Goal: Task Accomplishment & Management: Complete application form

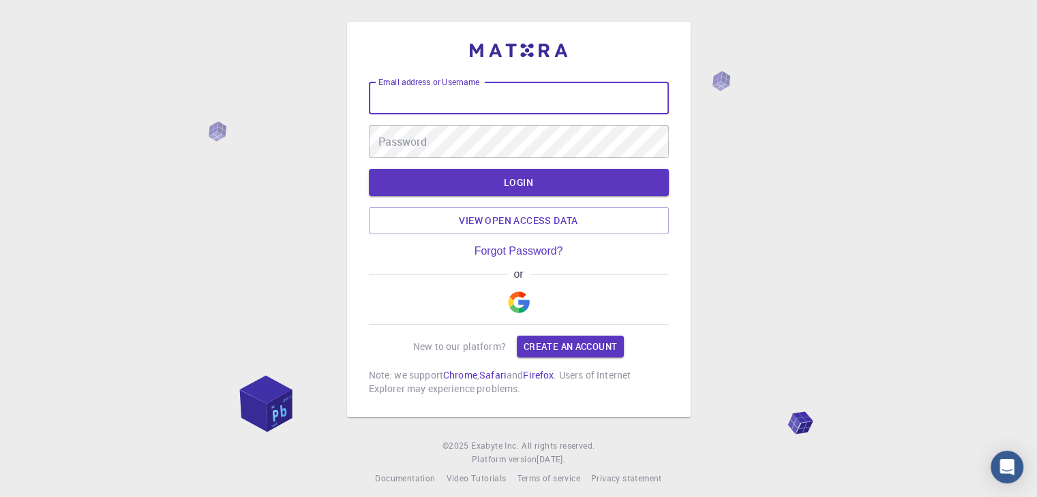
click at [416, 102] on input "Email address or Username" at bounding box center [519, 98] width 300 height 33
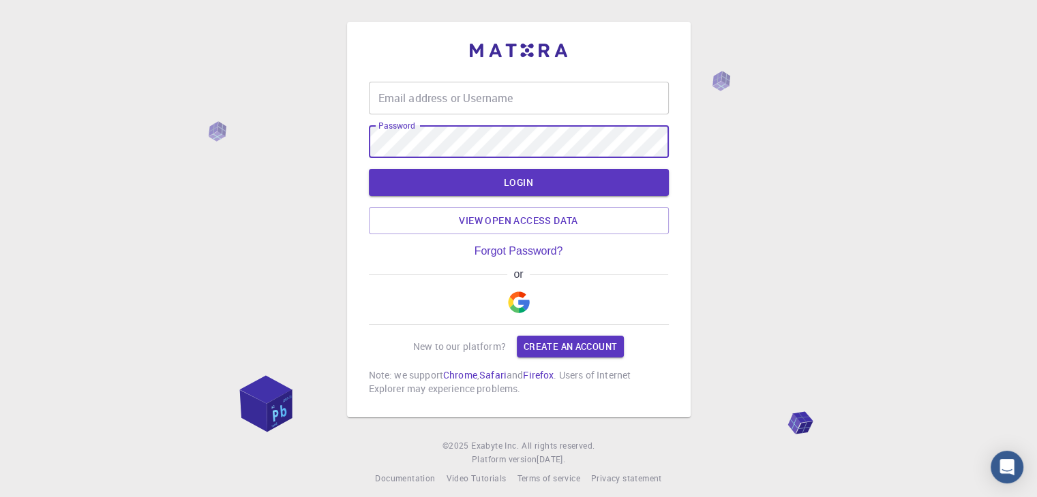
click at [408, 132] on div "Password Password" at bounding box center [519, 141] width 300 height 33
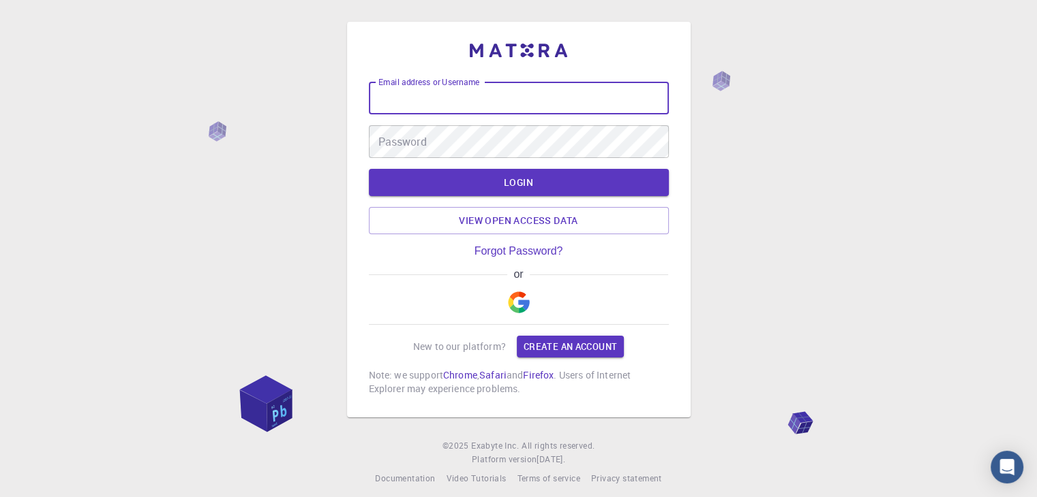
click at [411, 85] on div "Email address or Username Email address or Username" at bounding box center [519, 98] width 300 height 33
type input "S"
type input "s"
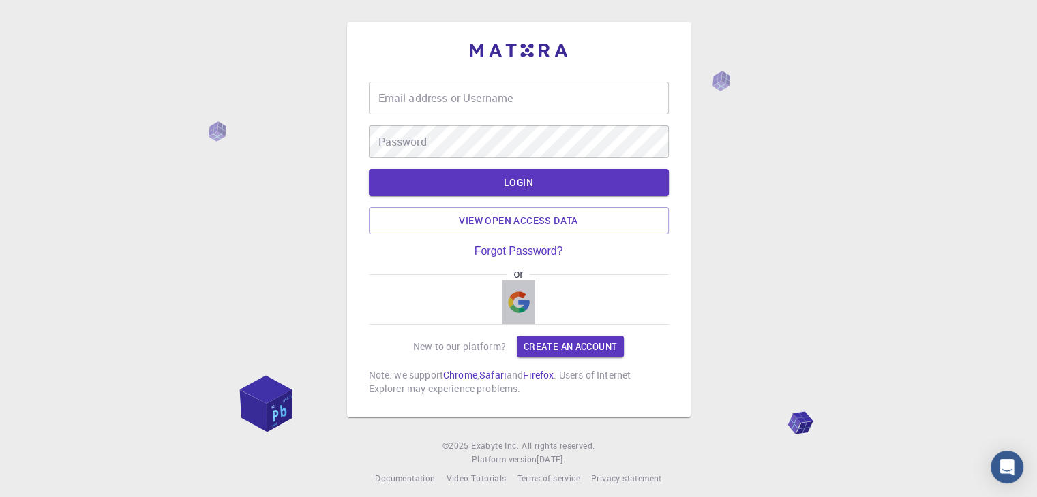
click at [512, 303] on img "button" at bounding box center [519, 303] width 22 height 22
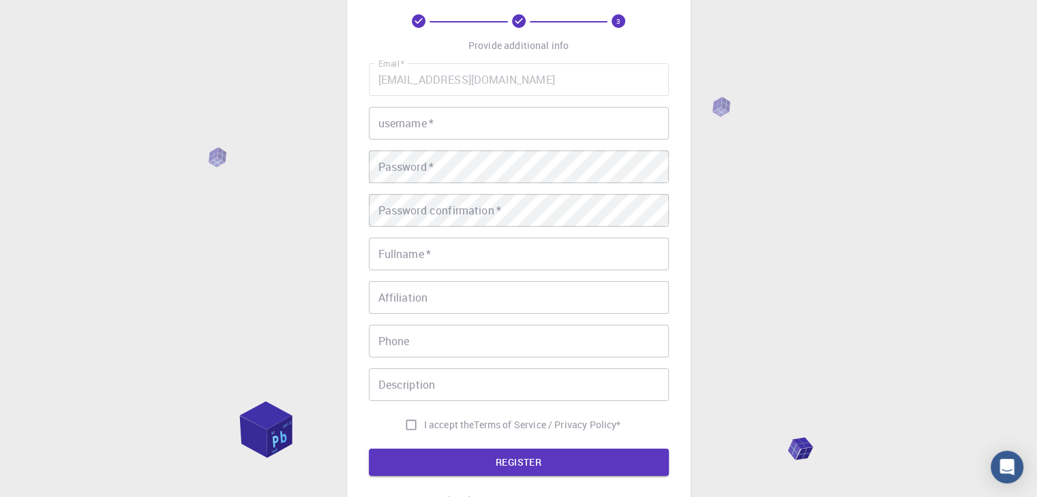
scroll to position [68, 0]
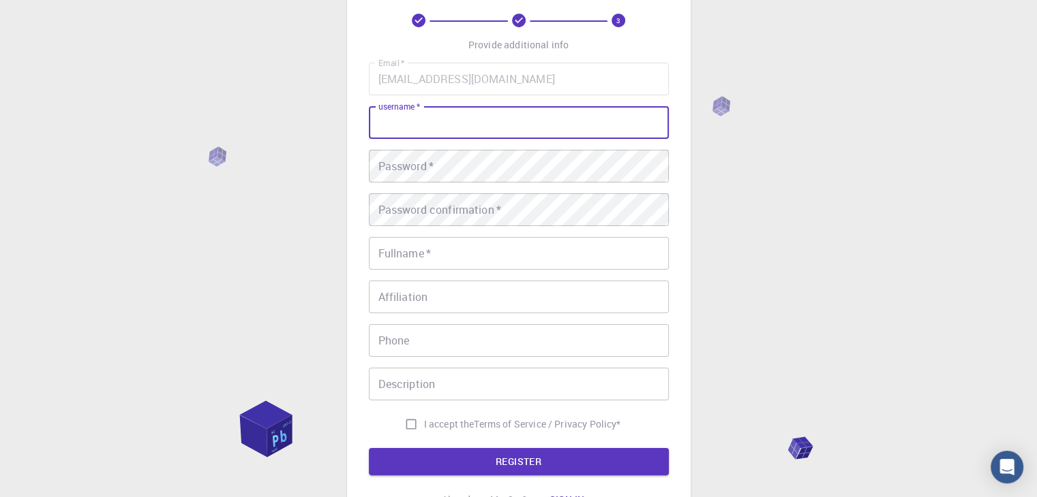
click at [435, 134] on input "username   *" at bounding box center [519, 122] width 300 height 33
type input "Santosh123"
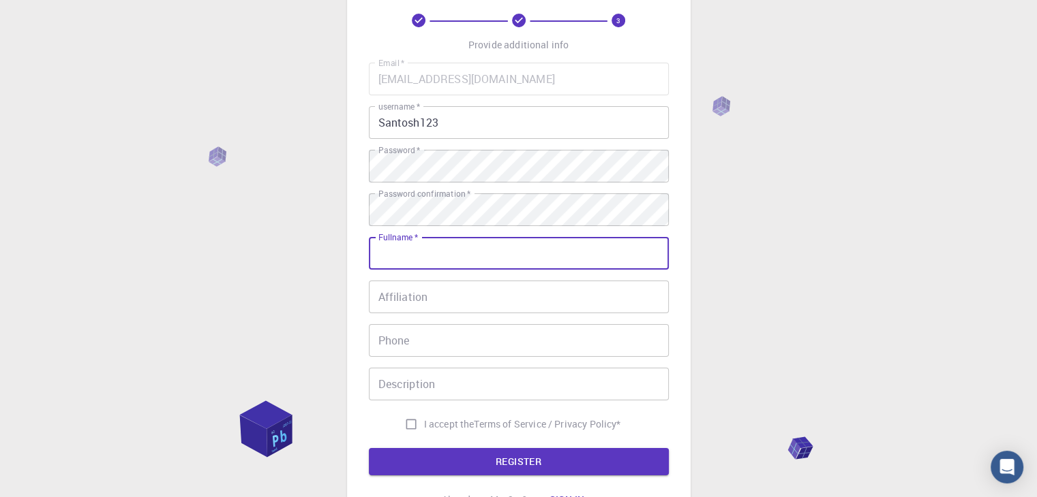
click at [416, 260] on input "Fullname   *" at bounding box center [519, 253] width 300 height 33
type input "Santosh Barik"
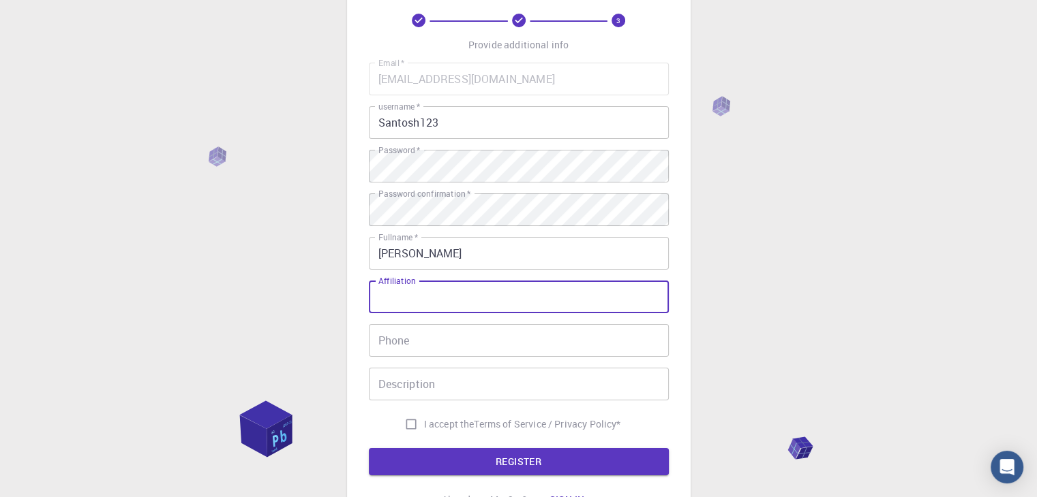
click at [446, 288] on input "Affiliation" at bounding box center [519, 297] width 300 height 33
type input "F"
type input "NIT, Arunachal"
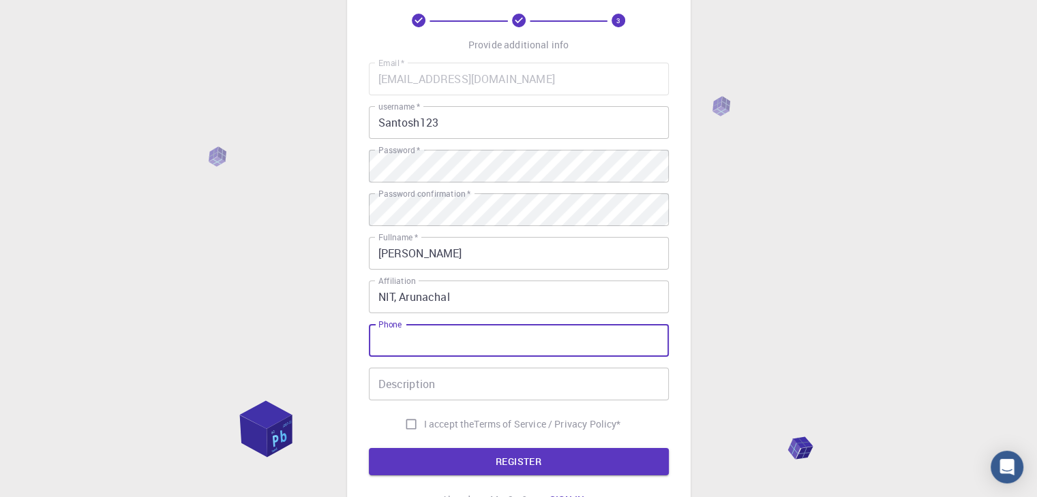
click at [443, 349] on input "Phone" at bounding box center [519, 340] width 300 height 33
type input "8917380324"
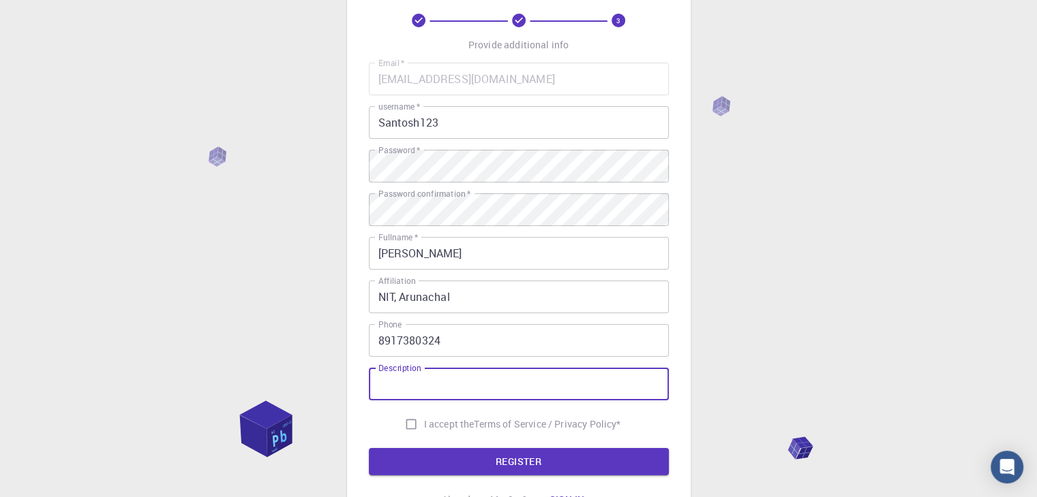
click at [435, 393] on input "Description" at bounding box center [519, 384] width 300 height 33
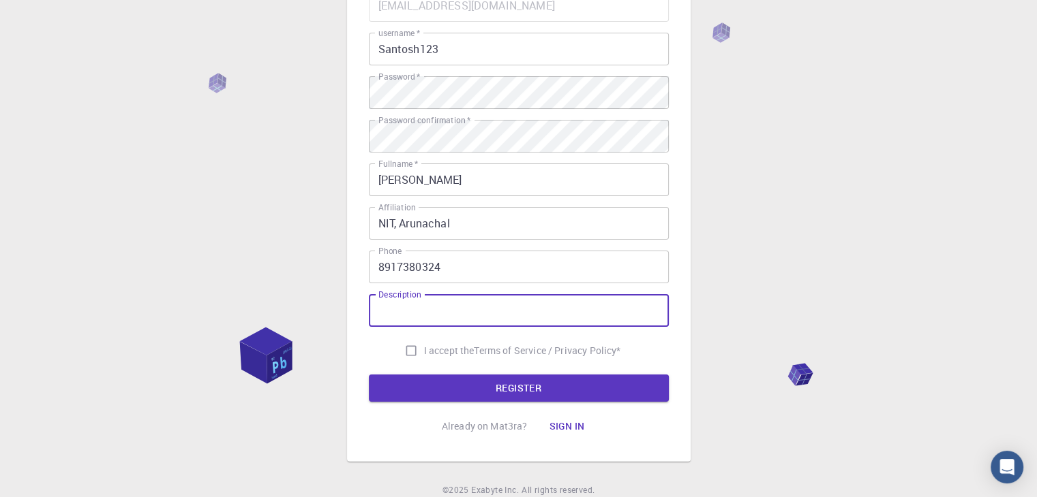
scroll to position [142, 0]
click at [300, 335] on div "3 Provide additional info Email   * santoshbarik.phy@gmail.com Email   * userna…" at bounding box center [518, 205] width 1037 height 694
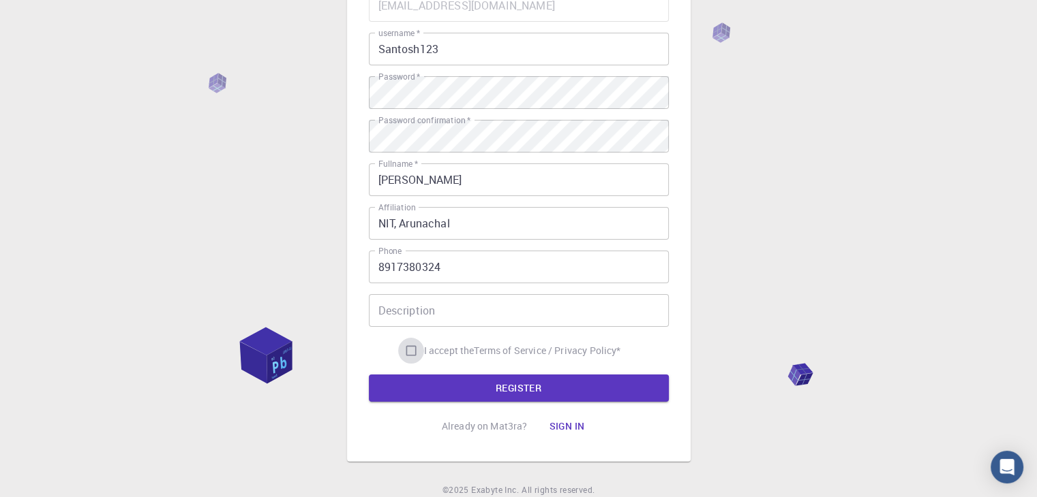
click at [403, 353] on input "I accept the Terms of Service / Privacy Policy *" at bounding box center [411, 351] width 26 height 26
checkbox input "true"
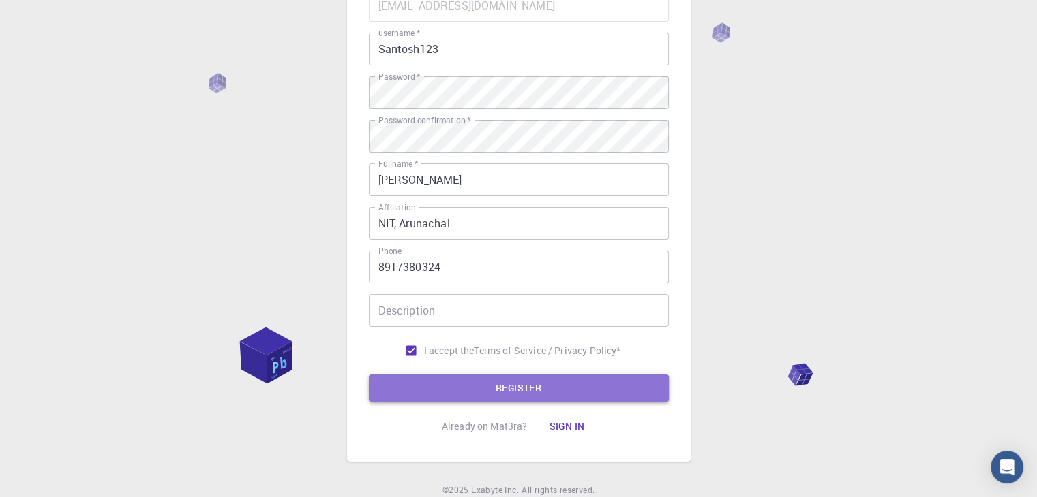
click at [475, 388] on button "REGISTER" at bounding box center [519, 388] width 300 height 27
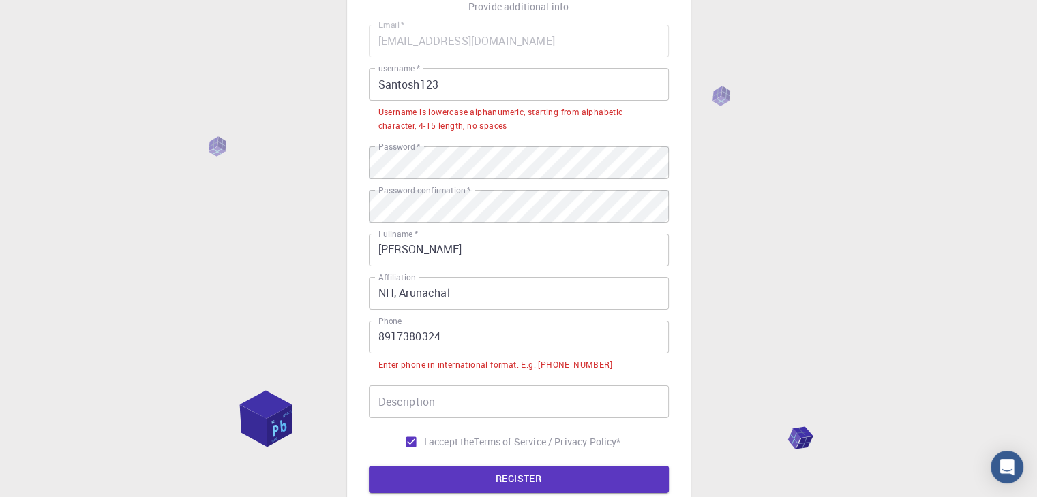
scroll to position [106, 0]
click at [378, 338] on input "8917380324" at bounding box center [519, 337] width 300 height 33
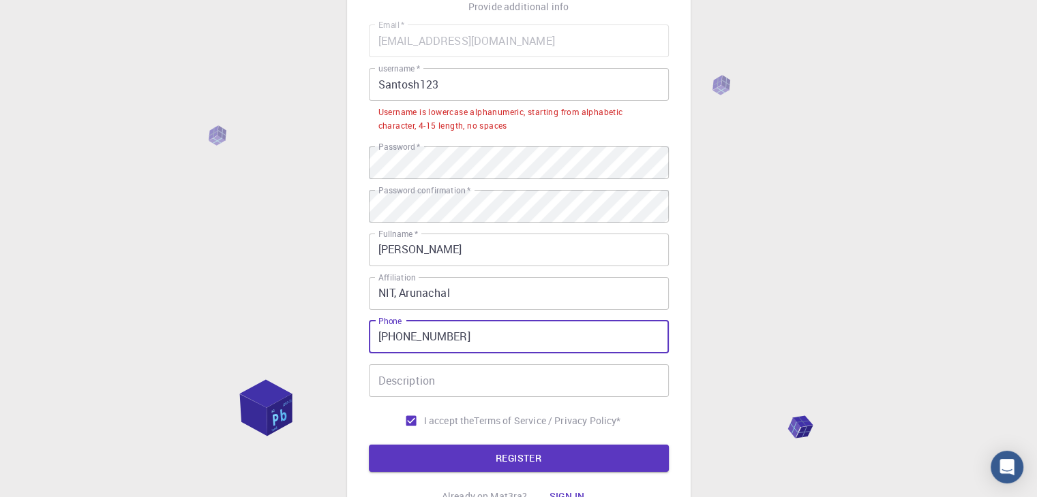
type input "+91 8917380324"
click at [397, 377] on input "Description" at bounding box center [519, 381] width 300 height 33
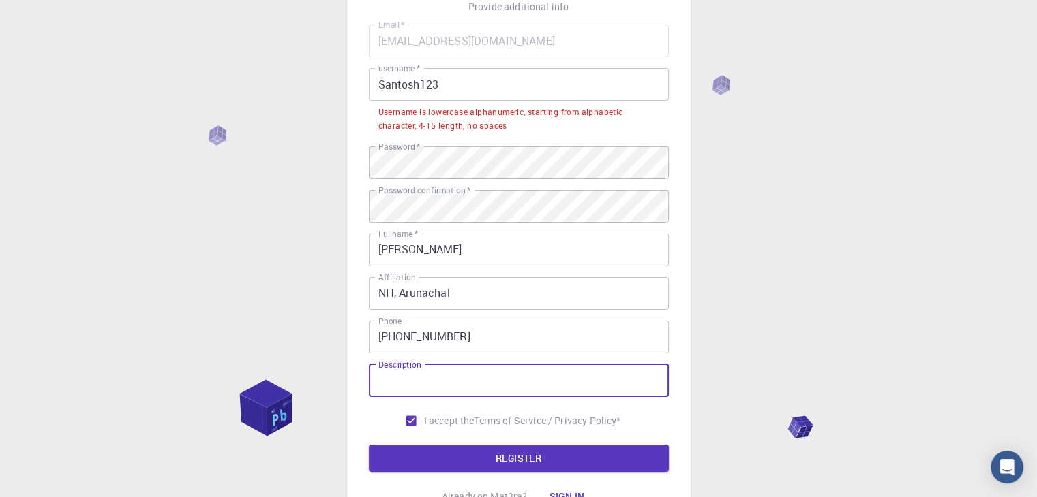
scroll to position [85, 0]
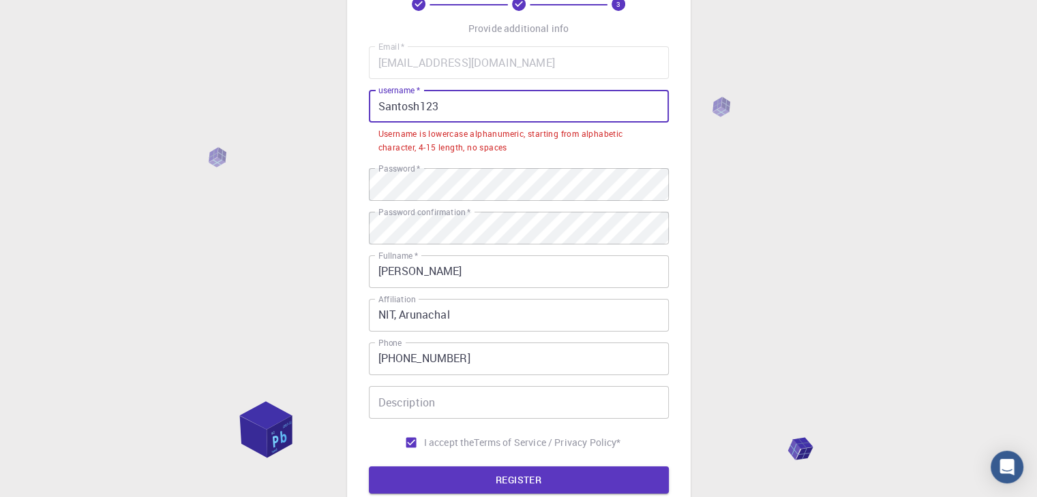
click at [446, 107] on input "Santosh123" at bounding box center [519, 106] width 300 height 33
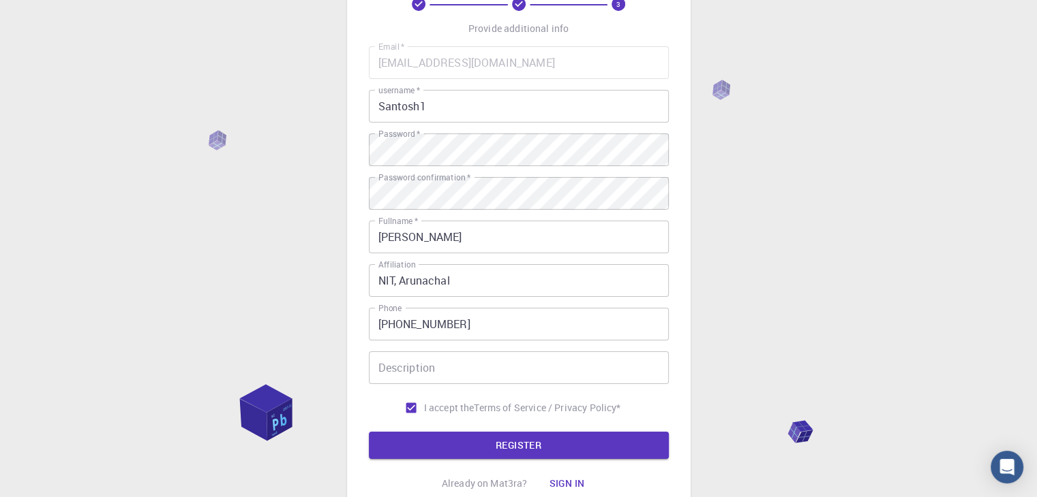
click at [211, 267] on div "3 Provide additional info Email   * santoshbarik.phy@gmail.com Email   * userna…" at bounding box center [518, 262] width 1037 height 694
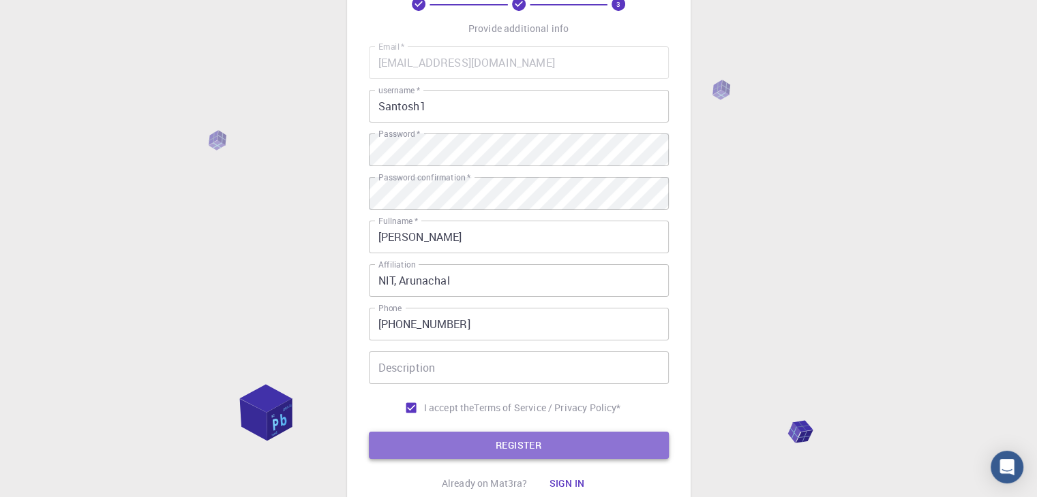
click at [459, 450] on button "REGISTER" at bounding box center [519, 445] width 300 height 27
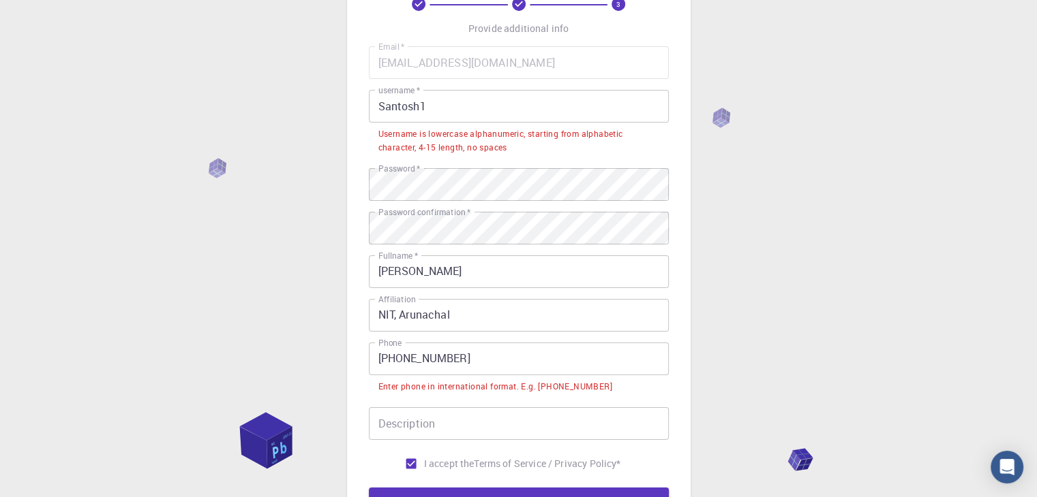
click at [437, 102] on input "Santosh1" at bounding box center [519, 106] width 300 height 33
drag, startPoint x: 437, startPoint y: 102, endPoint x: 341, endPoint y: 101, distance: 96.1
click at [341, 101] on div "3 Provide additional info Email   * santoshbarik.phy@gmail.com Email   * userna…" at bounding box center [518, 289] width 1037 height 749
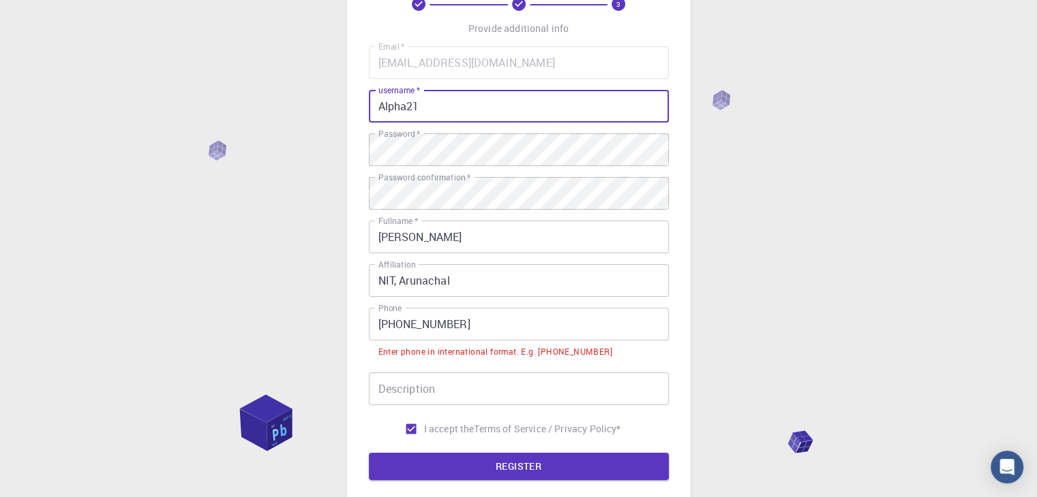
type input "Alpha21"
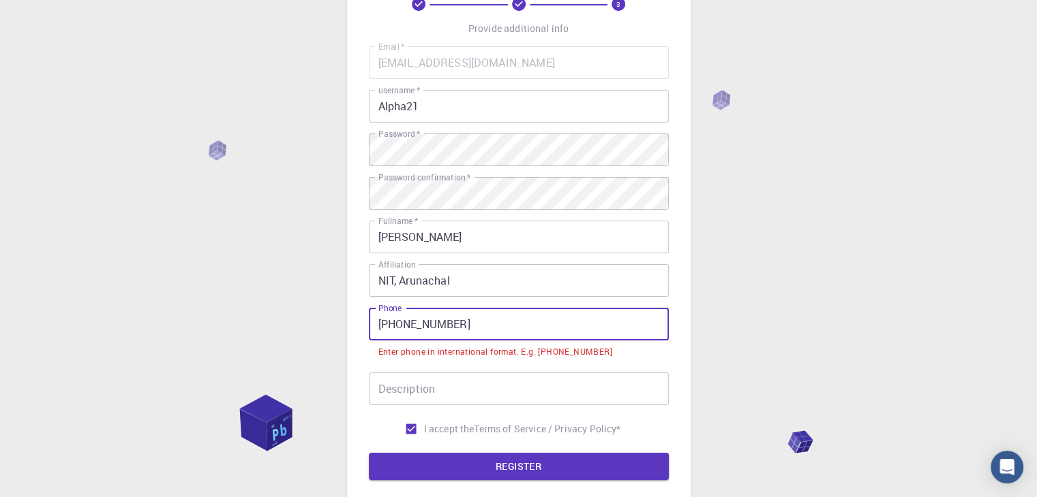
click at [399, 331] on input "+91 8917380324" at bounding box center [519, 324] width 300 height 33
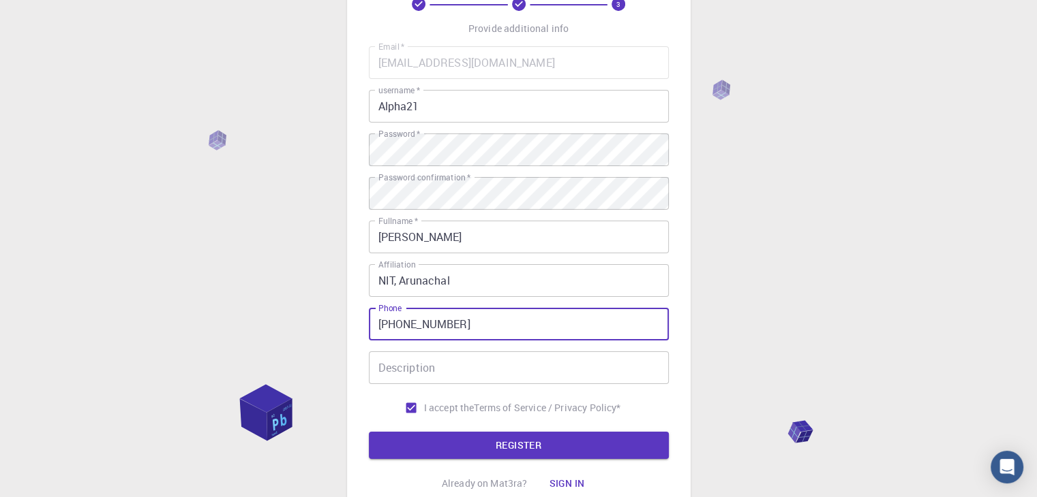
type input "+918917380324"
click at [296, 386] on div "3 Provide additional info Email   * santoshbarik.phy@gmail.com Email   * userna…" at bounding box center [518, 262] width 1037 height 694
click at [485, 440] on button "REGISTER" at bounding box center [519, 445] width 300 height 27
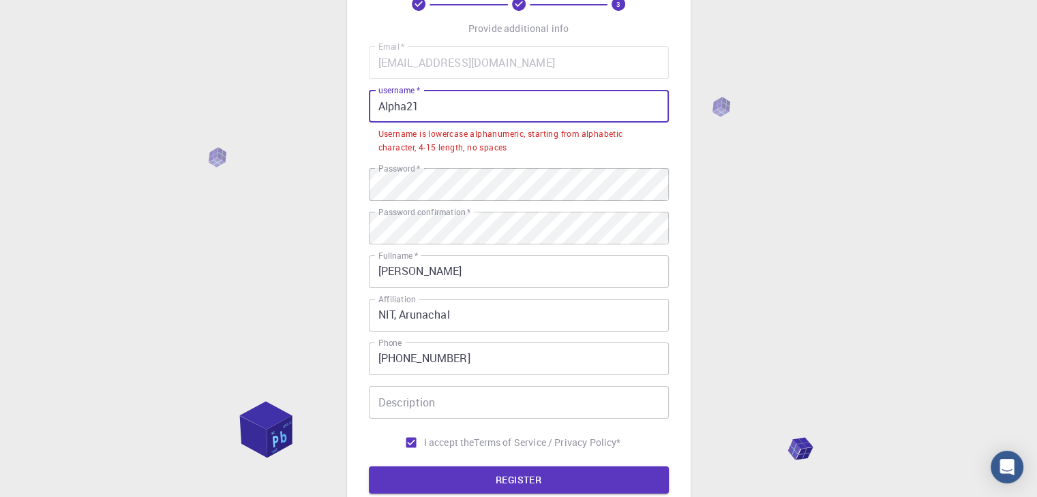
click at [423, 112] on input "Alpha21" at bounding box center [519, 106] width 300 height 33
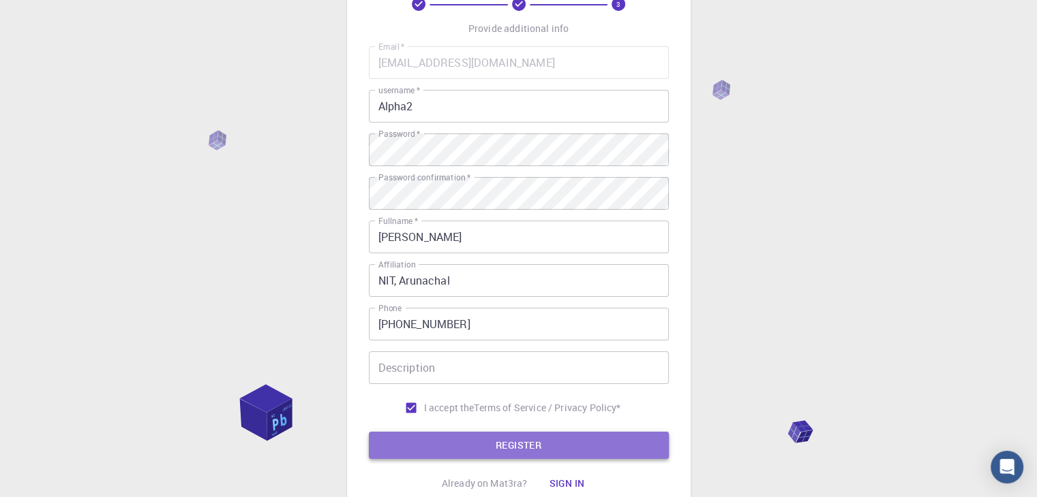
click at [450, 450] on button "REGISTER" at bounding box center [519, 445] width 300 height 27
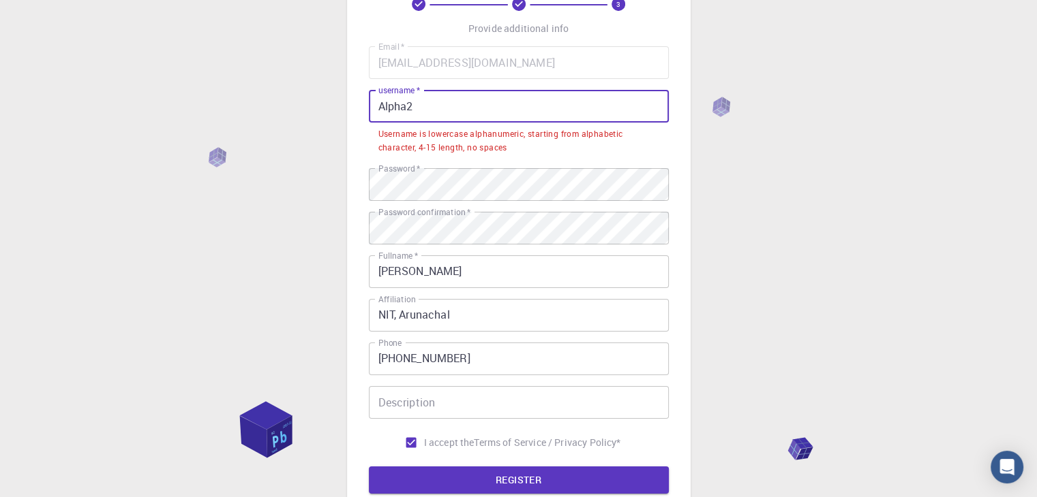
click at [408, 107] on input "Alpha2" at bounding box center [519, 106] width 300 height 33
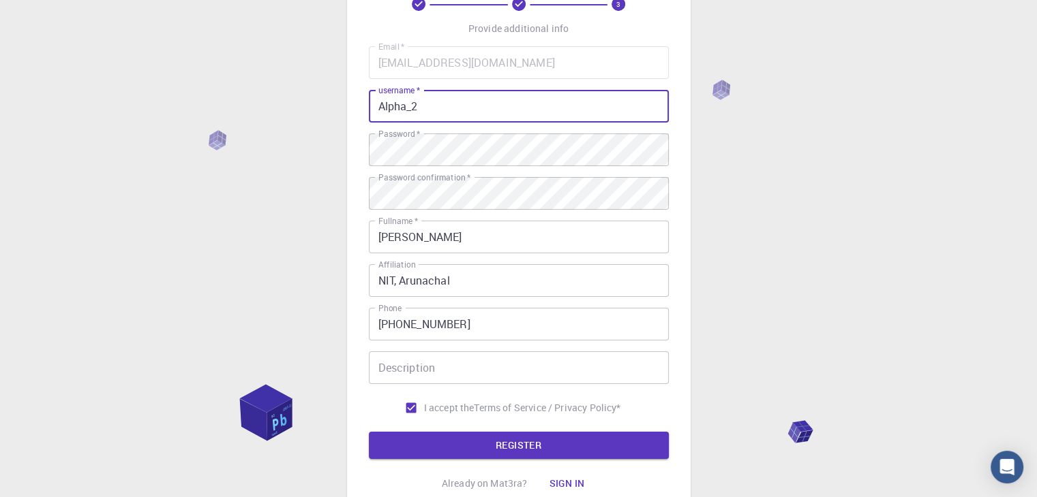
click at [425, 107] on input "Alpha_2" at bounding box center [519, 106] width 300 height 33
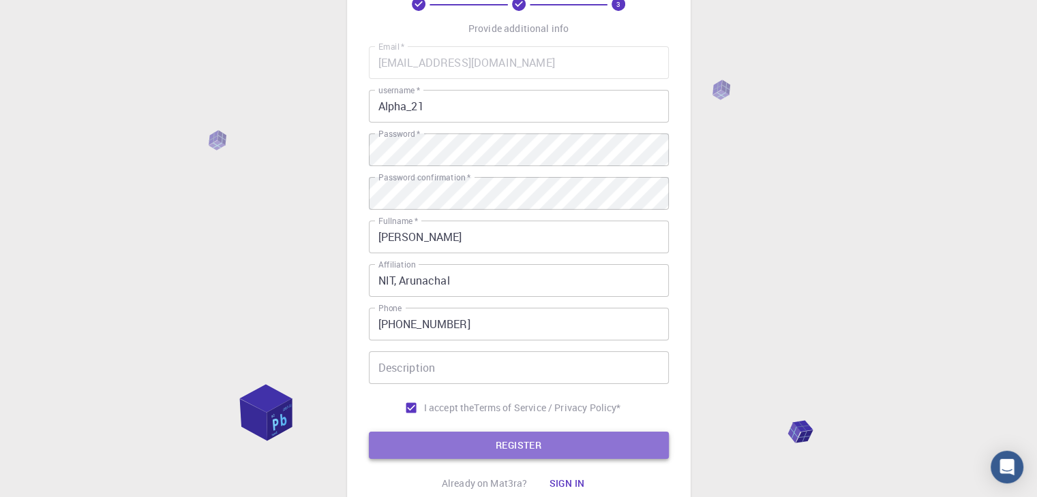
click at [525, 449] on button "REGISTER" at bounding box center [519, 445] width 300 height 27
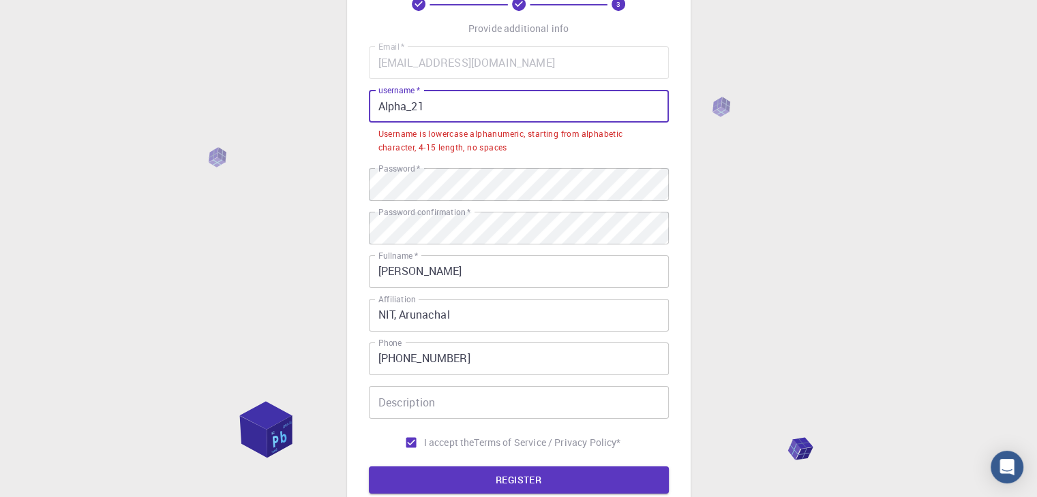
click at [422, 106] on input "Alpha_21" at bounding box center [519, 106] width 300 height 33
click at [384, 106] on input "Alpha_21" at bounding box center [519, 106] width 300 height 33
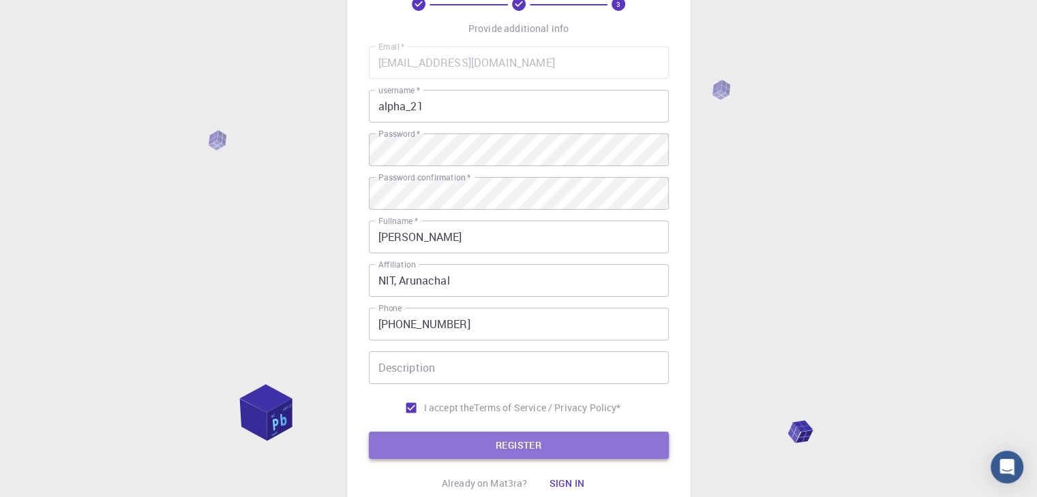
click at [534, 442] on button "REGISTER" at bounding box center [519, 445] width 300 height 27
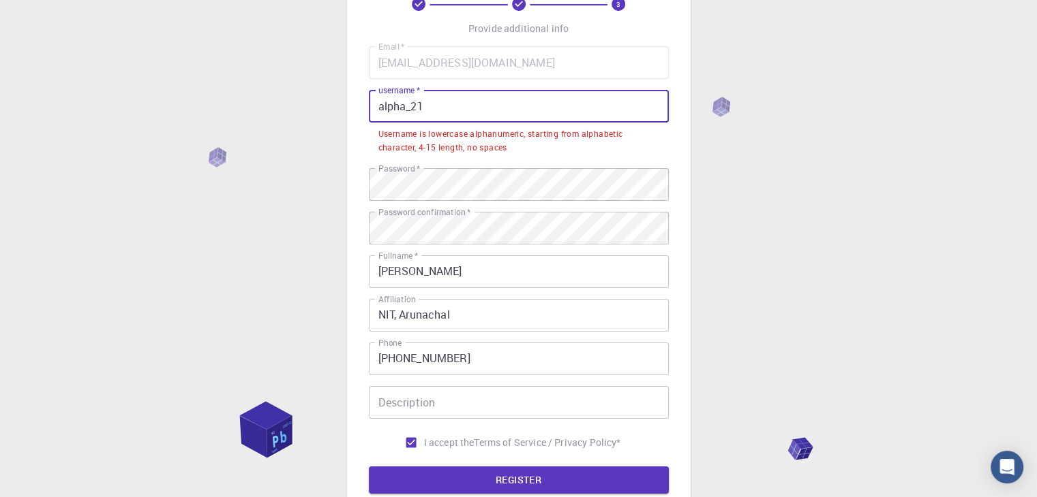
click at [378, 105] on input "alpha_21" at bounding box center [519, 106] width 300 height 33
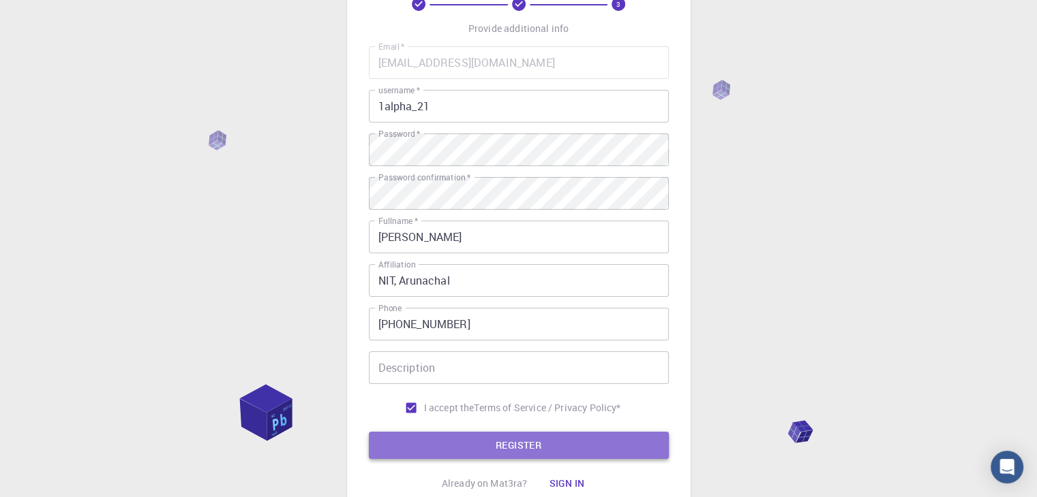
click at [492, 448] on button "REGISTER" at bounding box center [519, 445] width 300 height 27
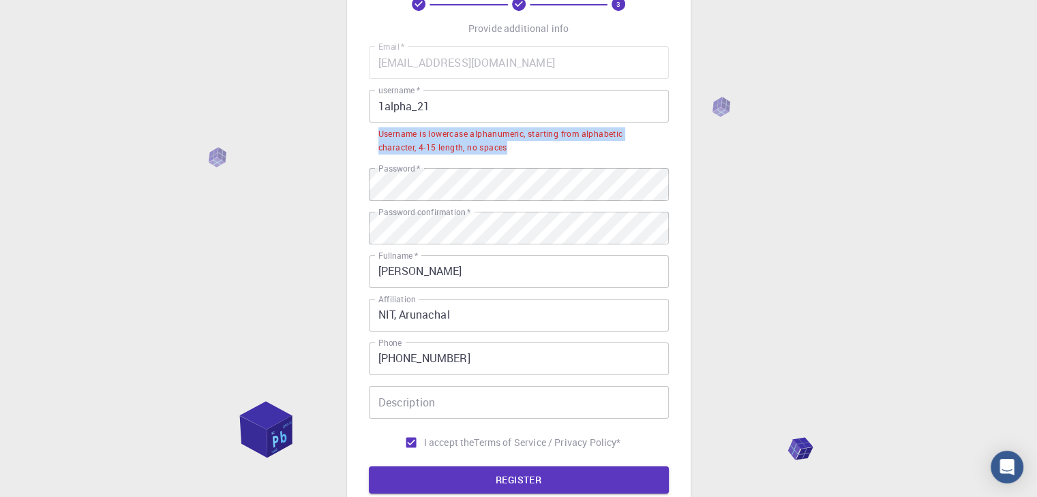
drag, startPoint x: 508, startPoint y: 147, endPoint x: 378, endPoint y: 137, distance: 130.6
click at [378, 137] on div "Username is lowercase alphanumeric, starting from alphabetic character, 4-15 le…" at bounding box center [518, 140] width 281 height 27
copy div "Username is lowercase alphanumeric, starting from alphabetic character, 4-15 le…"
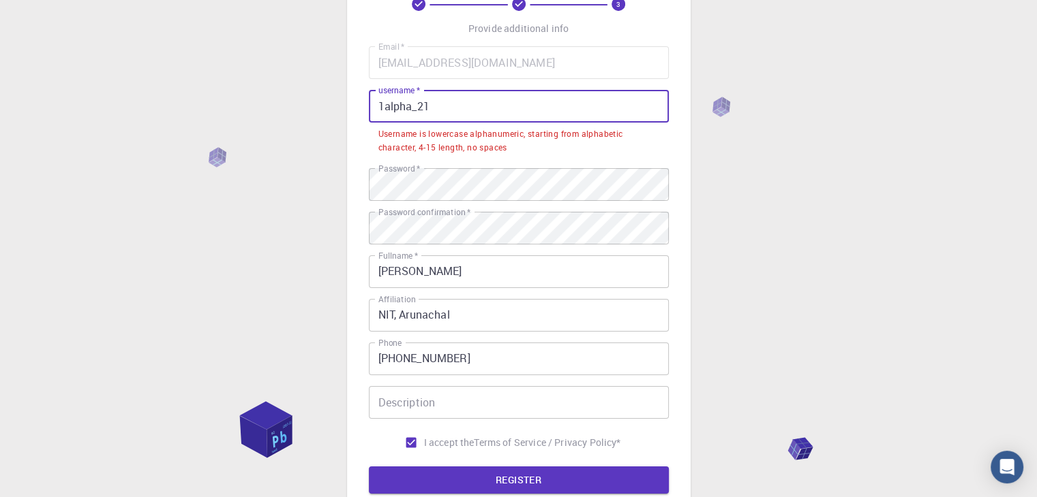
drag, startPoint x: 448, startPoint y: 111, endPoint x: 328, endPoint y: 106, distance: 120.7
click at [328, 106] on div "3 Provide additional info Email   * santoshbarik.phy@gmail.com Email   * userna…" at bounding box center [518, 279] width 1037 height 729
paste input "alpha"
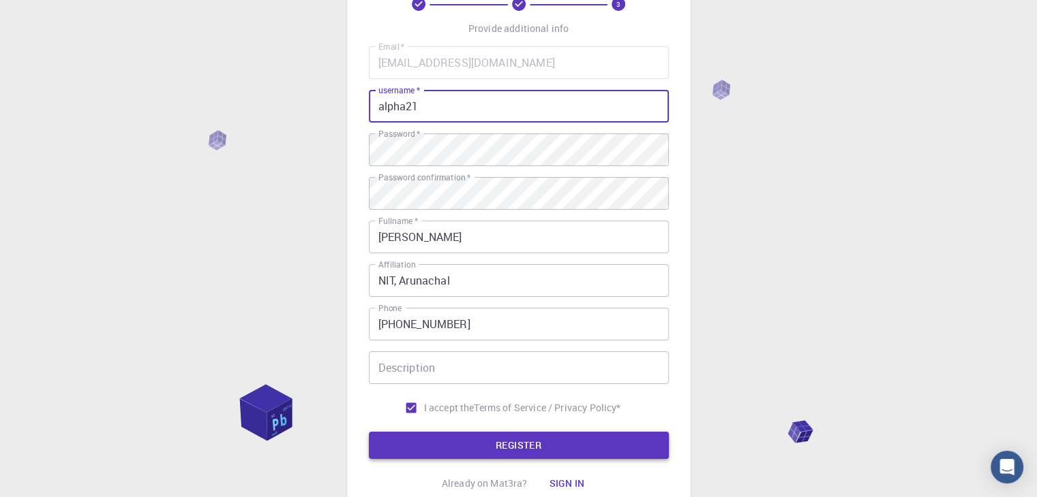
type input "alpha21"
click at [517, 450] on button "REGISTER" at bounding box center [519, 445] width 300 height 27
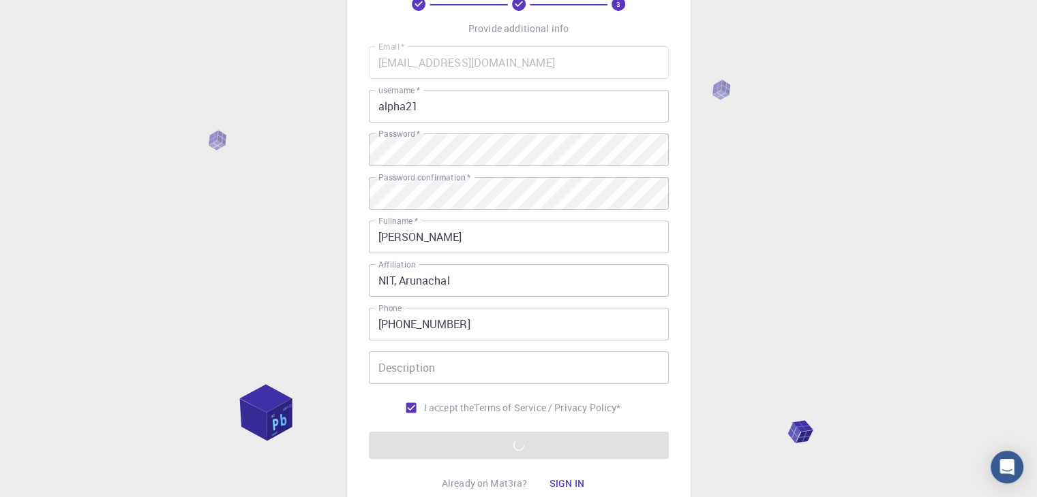
scroll to position [0, 0]
